Goal: Task Accomplishment & Management: Manage account settings

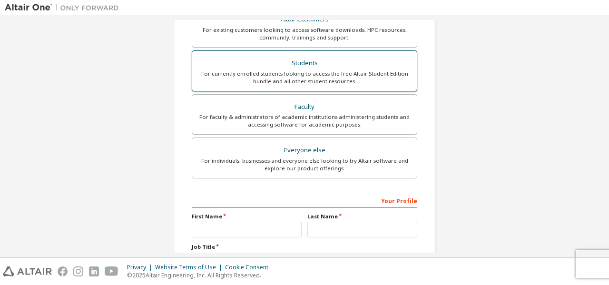
click at [304, 65] on div "Students" at bounding box center [304, 63] width 213 height 13
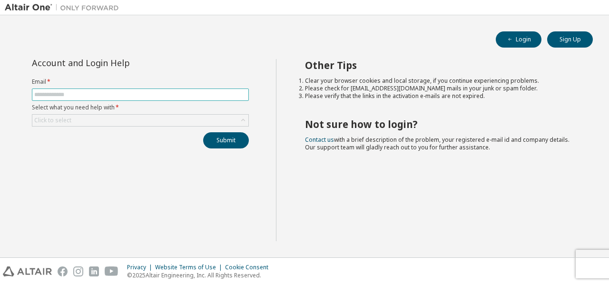
click at [124, 97] on input "text" at bounding box center [140, 95] width 212 height 8
click at [518, 43] on button "Login" at bounding box center [519, 39] width 46 height 16
click at [84, 93] on input "text" at bounding box center [140, 95] width 212 height 8
type input "**********"
click at [239, 119] on icon at bounding box center [243, 121] width 10 height 10
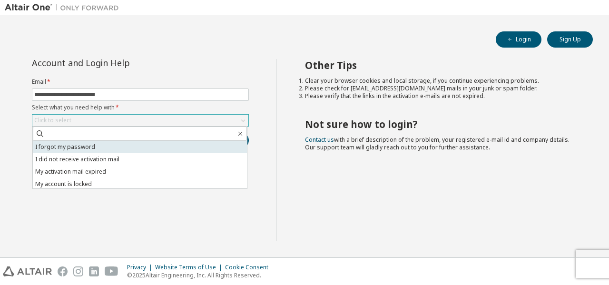
click at [77, 144] on li "I forgot my password" at bounding box center [140, 147] width 214 height 12
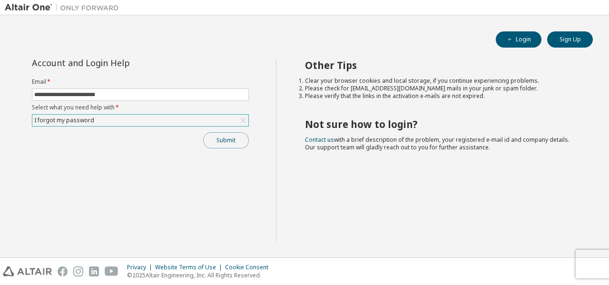
click at [223, 139] on button "Submit" at bounding box center [226, 140] width 46 height 16
click at [223, 140] on button "Submit" at bounding box center [226, 140] width 46 height 16
